Goal: Navigation & Orientation: Find specific page/section

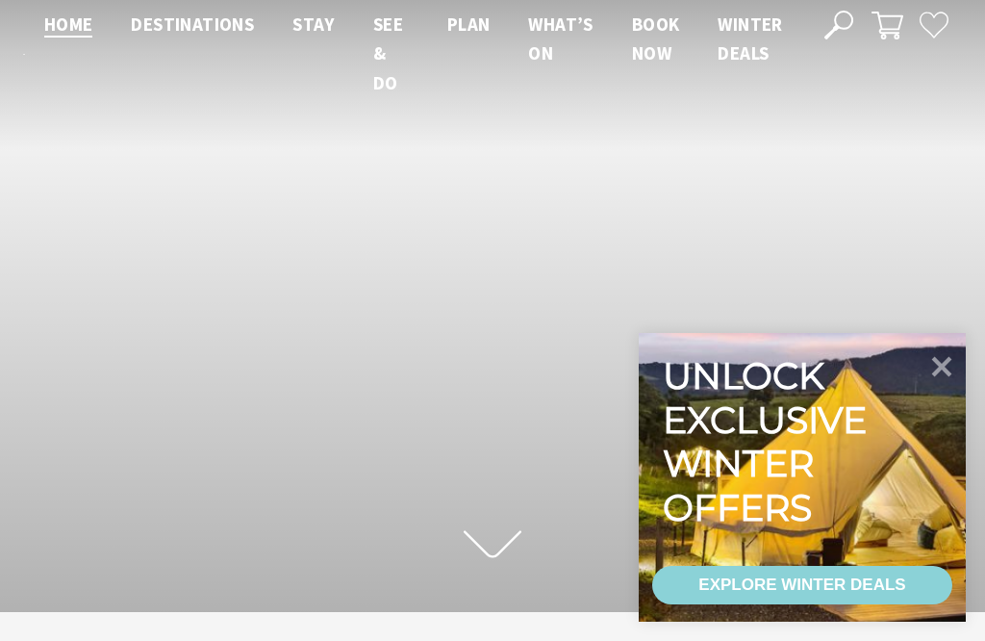
scroll to position [13, 0]
click at [519, 547] on icon at bounding box center [493, 544] width 58 height 34
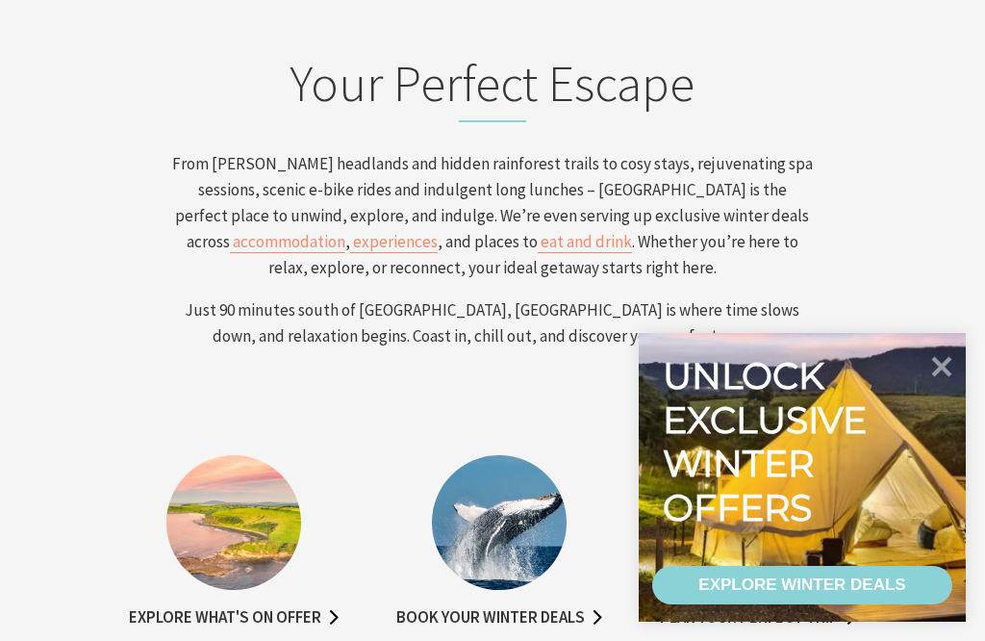
scroll to position [618, 0]
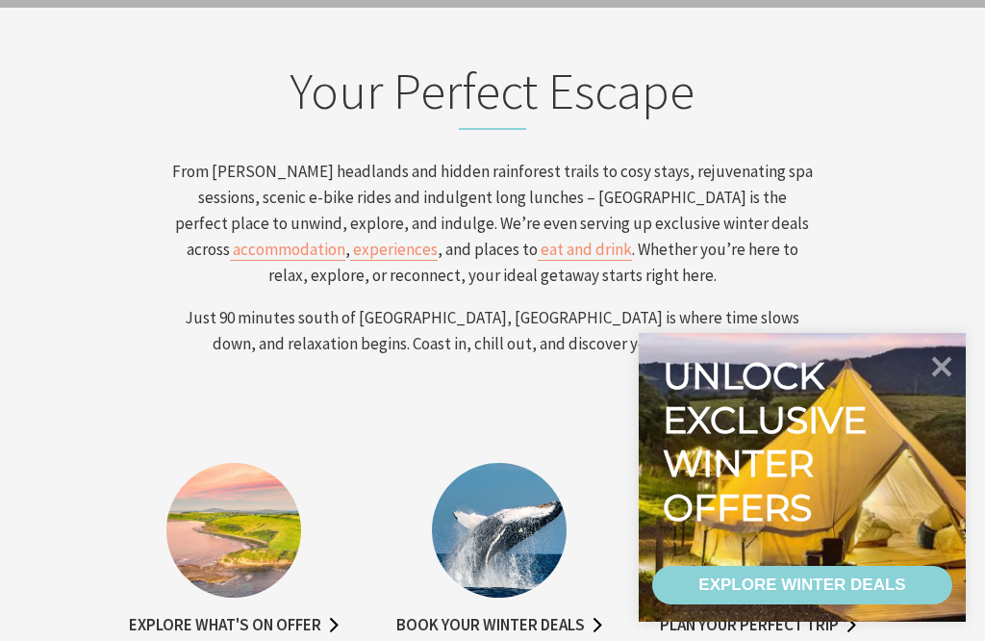
click at [946, 405] on div at bounding box center [938, 372] width 35 height 64
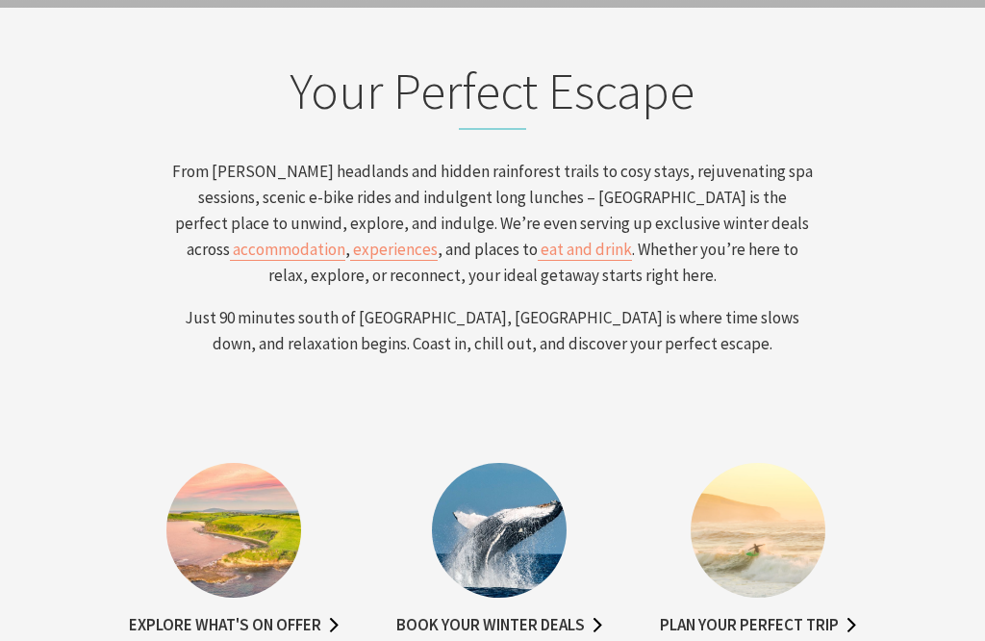
click at [965, 414] on section "Explore what's on offer Book your winter deals Plan your perfect trip" at bounding box center [492, 556] width 985 height 292
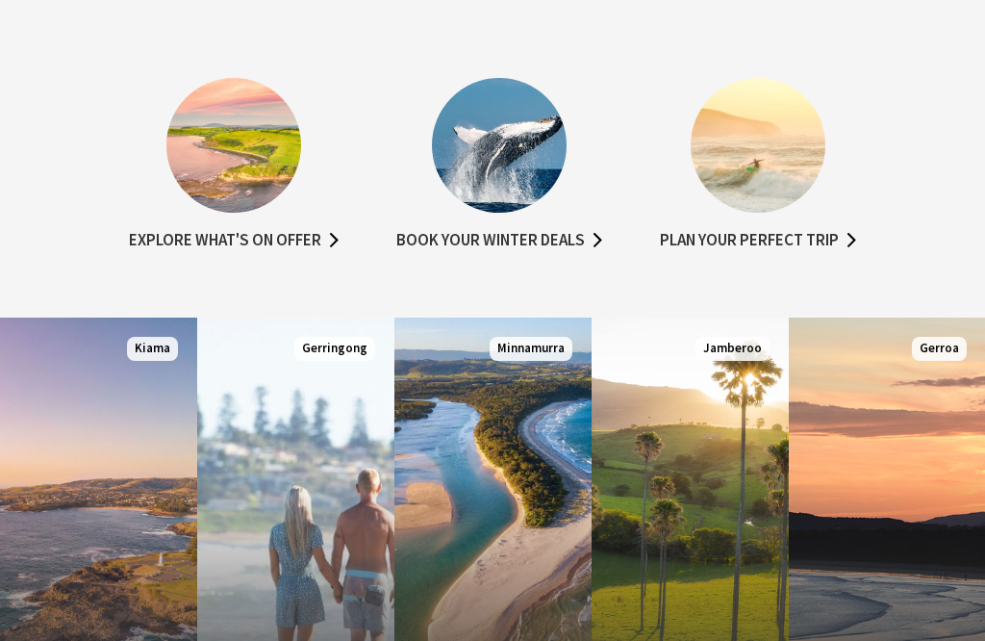
scroll to position [1021, 0]
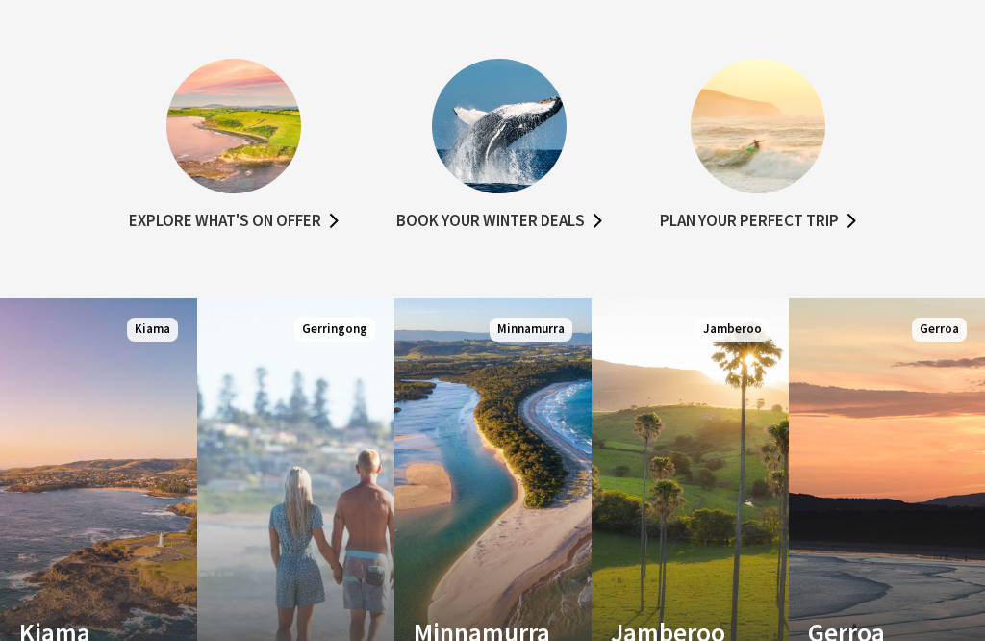
click at [78, 502] on link "Custom Image Used Kiama Where the sea makes a noise Read More Kiama" at bounding box center [98, 529] width 197 height 462
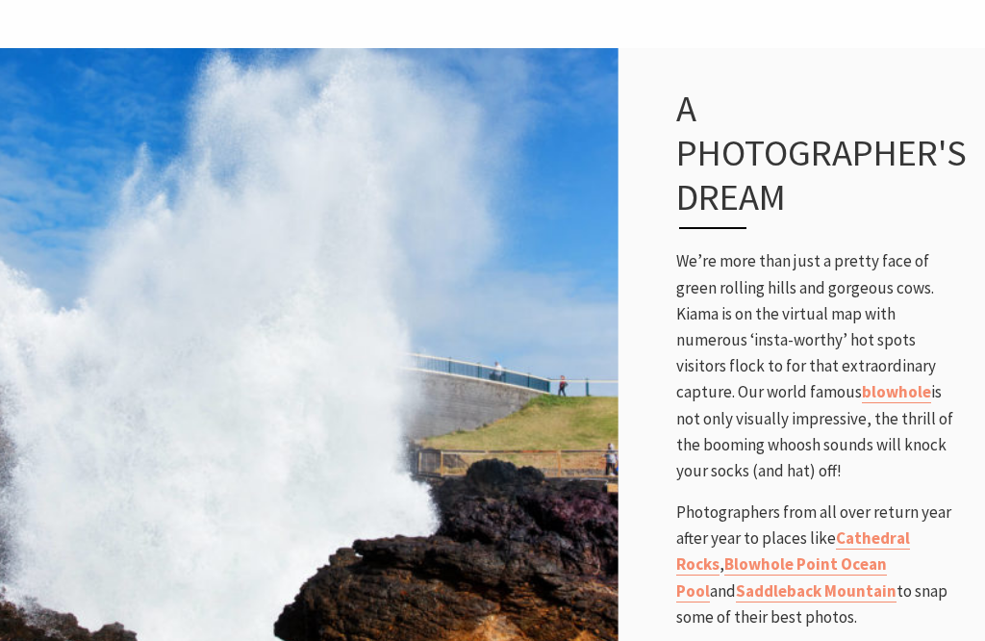
scroll to position [1173, 0]
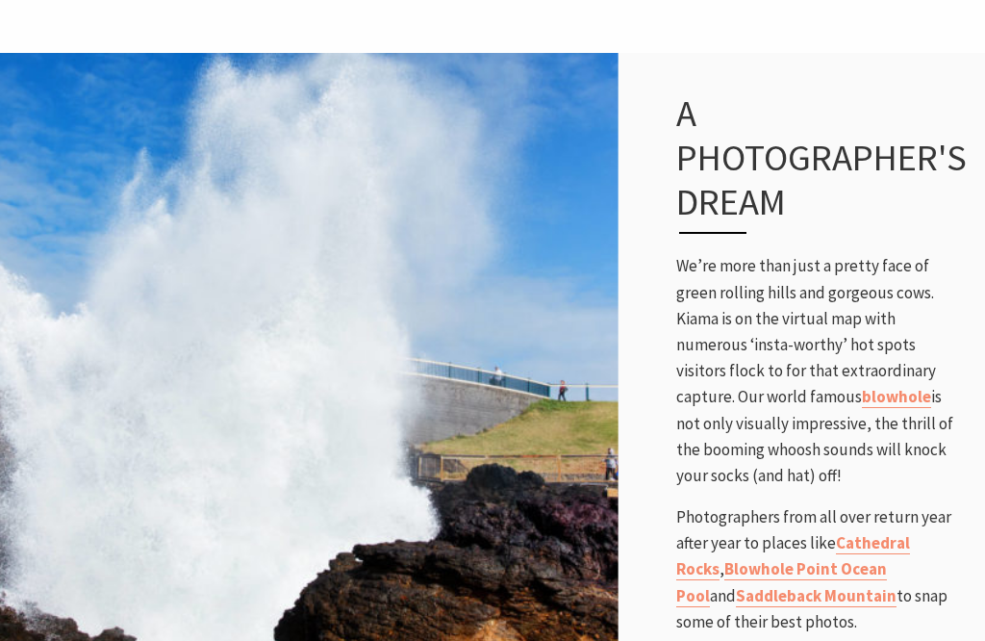
click at [577, 463] on img at bounding box center [309, 383] width 618 height 669
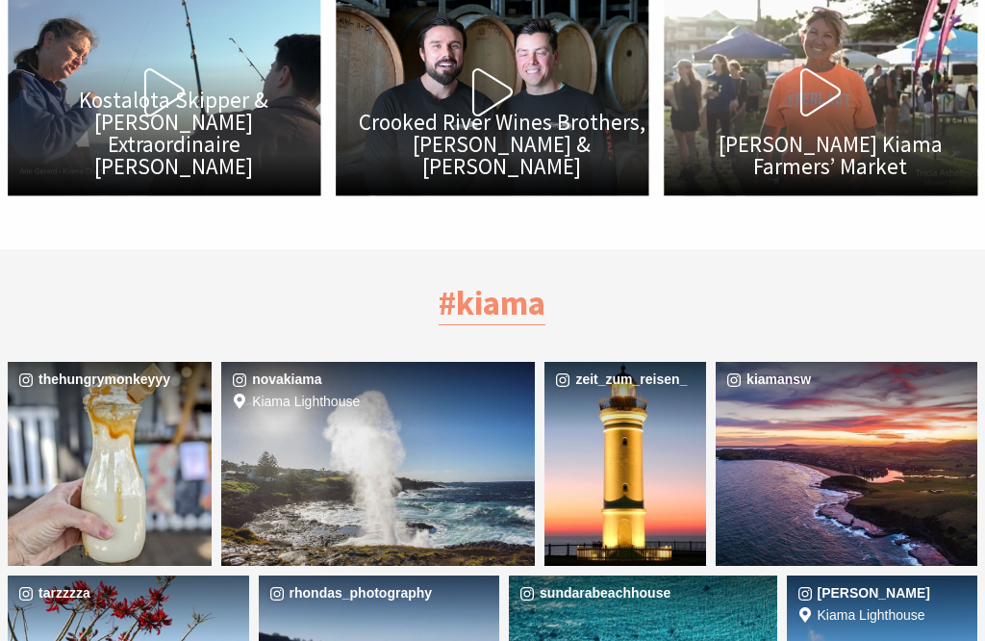
scroll to position [6137, 0]
